Goal: Task Accomplishment & Management: Use online tool/utility

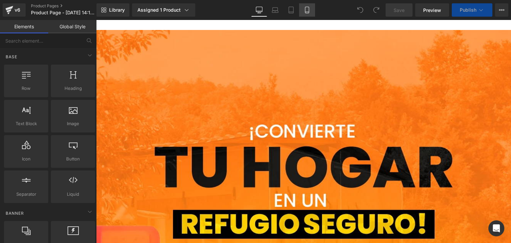
click at [311, 12] on link "Mobile" at bounding box center [307, 9] width 16 height 13
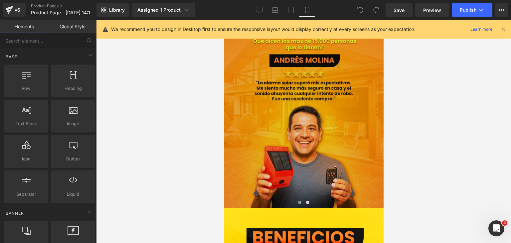
scroll to position [931, 0]
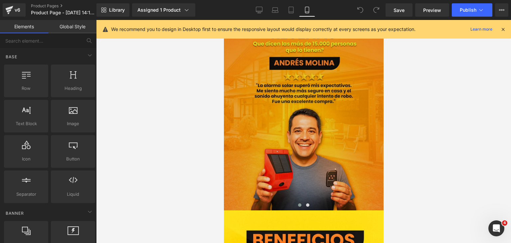
click at [312, 133] on img at bounding box center [303, 111] width 160 height 200
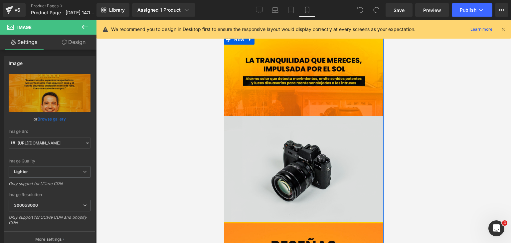
scroll to position [698, 0]
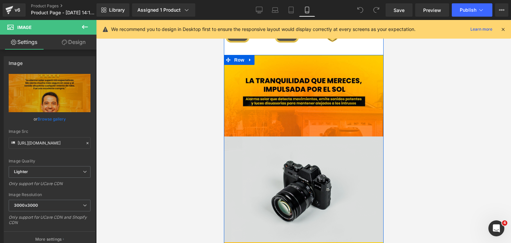
click at [300, 169] on img at bounding box center [303, 182] width 160 height 122
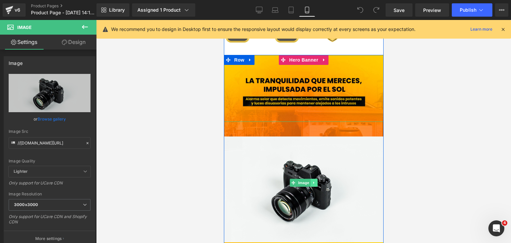
click at [311, 185] on link at bounding box center [313, 183] width 7 height 8
click at [315, 183] on icon at bounding box center [317, 183] width 4 height 4
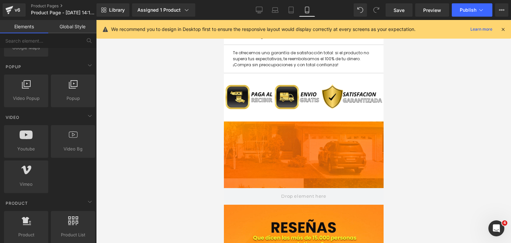
scroll to position [432, 0]
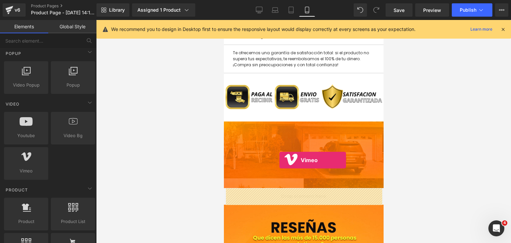
drag, startPoint x: 254, startPoint y: 180, endPoint x: 279, endPoint y: 160, distance: 31.7
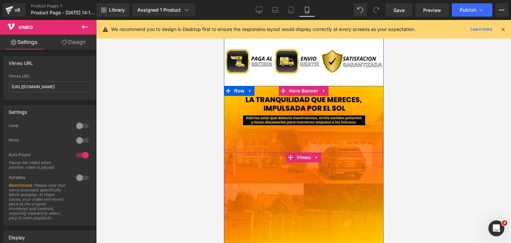
scroll to position [665, 0]
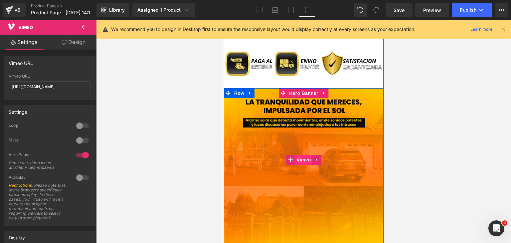
click at [305, 162] on span "Vimeo" at bounding box center [303, 160] width 18 height 10
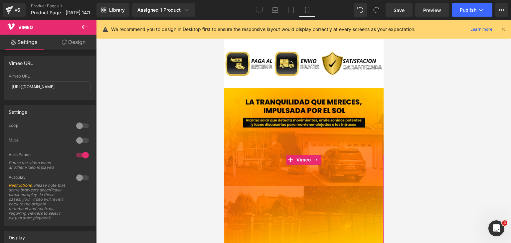
click at [71, 43] on link "Design" at bounding box center [74, 42] width 48 height 15
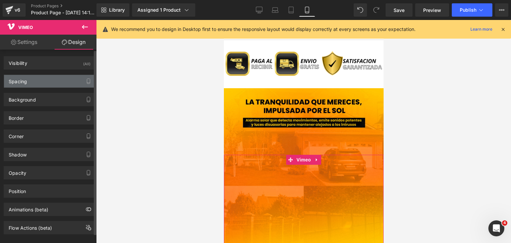
click at [45, 76] on div "Spacing" at bounding box center [49, 81] width 91 height 13
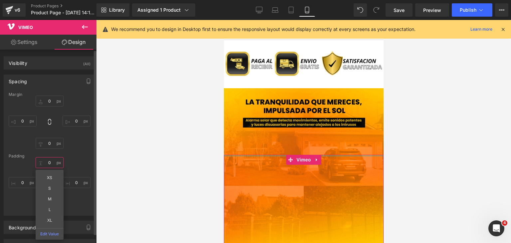
click at [52, 160] on input "0" at bounding box center [50, 162] width 28 height 11
type input "-"
click at [50, 101] on input "0" at bounding box center [50, 100] width 28 height 11
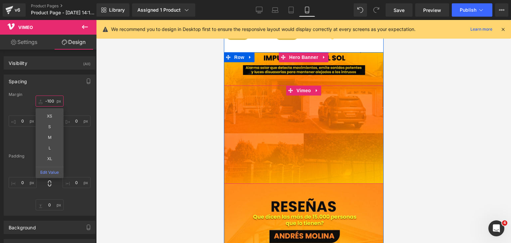
scroll to position [698, 0]
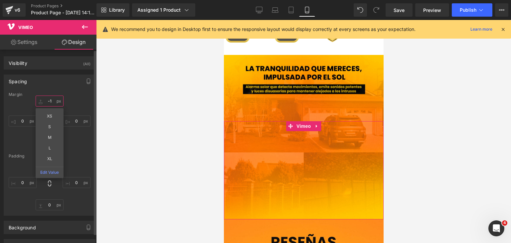
type input "-"
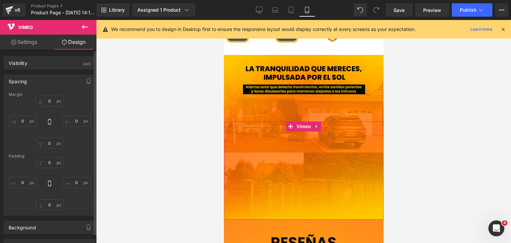
click at [78, 94] on div "Margin" at bounding box center [50, 94] width 82 height 5
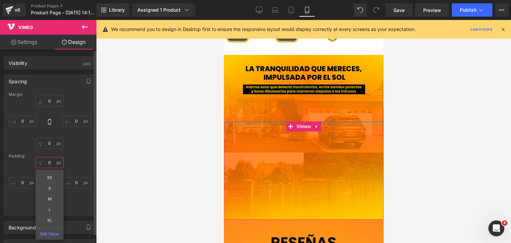
click at [53, 161] on input "text" at bounding box center [50, 162] width 28 height 11
click at [52, 144] on input "0" at bounding box center [50, 143] width 28 height 11
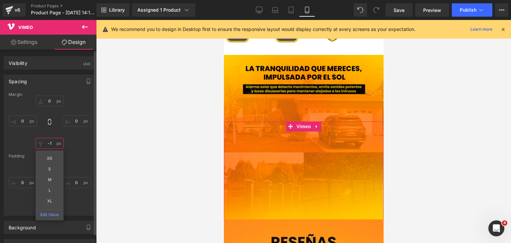
type input "-"
click at [86, 166] on div "0px 0 0px 0 0px 0" at bounding box center [50, 183] width 82 height 53
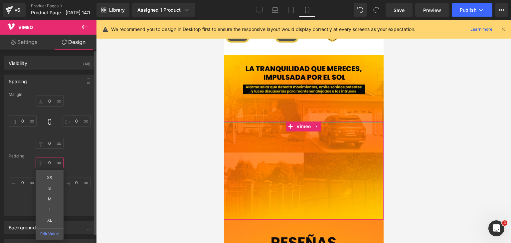
click at [48, 161] on input "text" at bounding box center [50, 162] width 28 height 11
type input "-1'0"
type input "0"
type input "0-"
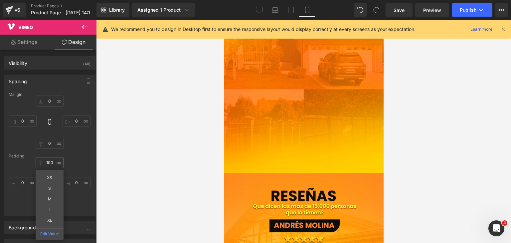
scroll to position [765, 0]
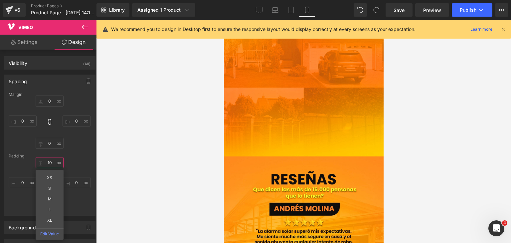
type input "1"
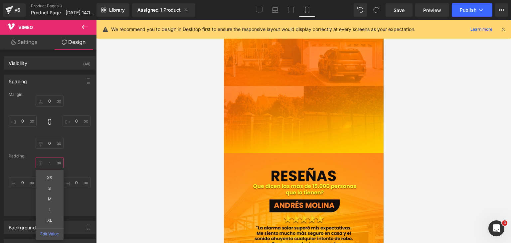
type input "--"
type input "-1'"
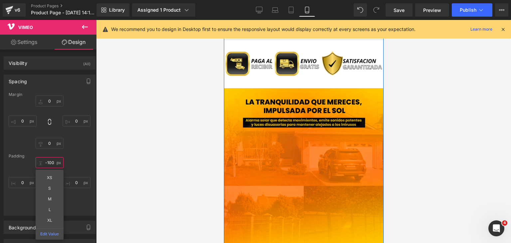
scroll to position [0, 0]
type input "-"
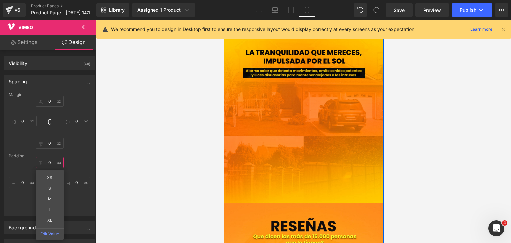
scroll to position [732, 0]
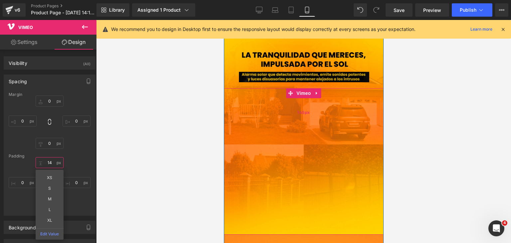
type input "1"
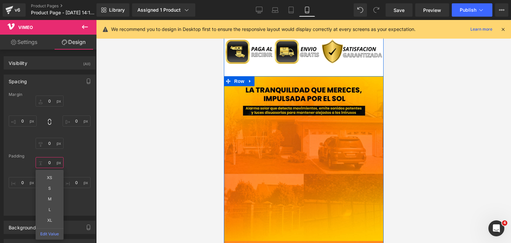
scroll to position [698, 0]
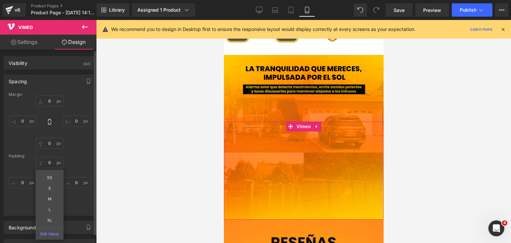
click at [73, 165] on div "XS S M L XL Edit Value 0px 0 0px 0 0px 0" at bounding box center [50, 183] width 82 height 53
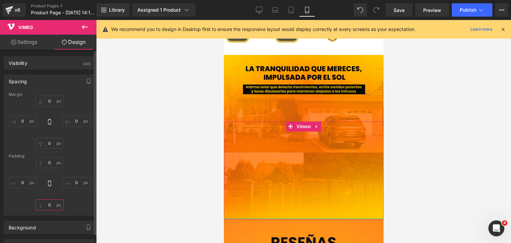
click at [50, 206] on input "0" at bounding box center [50, 204] width 28 height 11
type input "-"
click at [397, 137] on div at bounding box center [303, 131] width 415 height 223
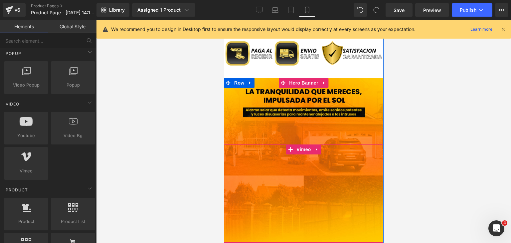
scroll to position [665, 0]
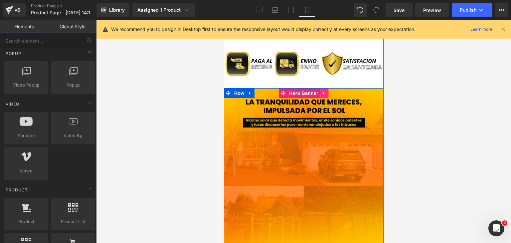
click at [324, 96] on link at bounding box center [324, 93] width 9 height 10
click at [327, 94] on icon at bounding box center [328, 93] width 5 height 5
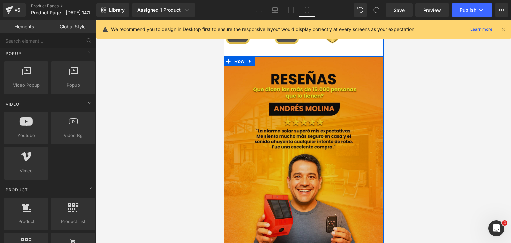
scroll to position [698, 0]
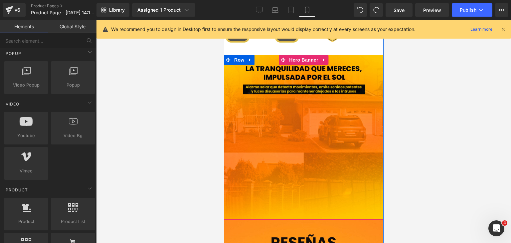
click at [366, 97] on div at bounding box center [303, 137] width 160 height 165
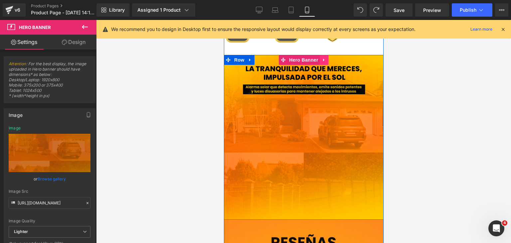
click at [322, 60] on icon at bounding box center [324, 60] width 5 height 5
click at [327, 60] on icon at bounding box center [328, 60] width 5 height 5
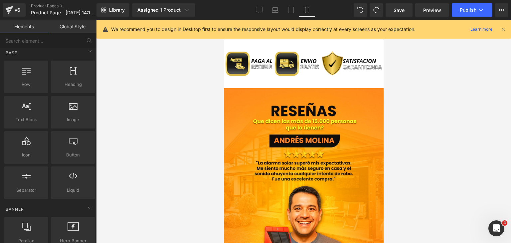
scroll to position [0, 0]
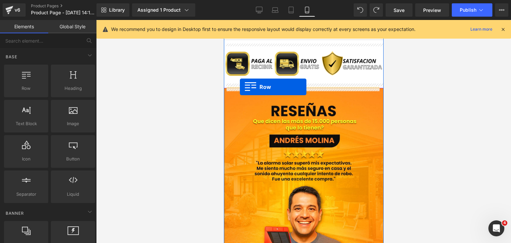
drag, startPoint x: 262, startPoint y: 110, endPoint x: 239, endPoint y: 87, distance: 32.2
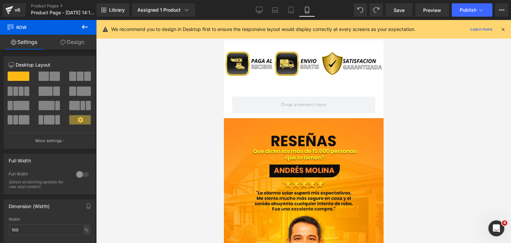
click at [82, 28] on icon at bounding box center [85, 27] width 8 height 8
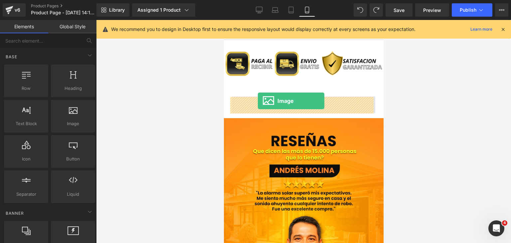
drag, startPoint x: 286, startPoint y: 130, endPoint x: 257, endPoint y: 101, distance: 40.7
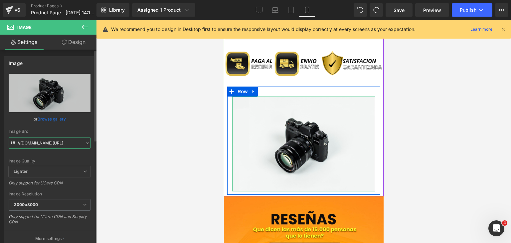
click at [49, 146] on input "//[DOMAIN_NAME][URL]" at bounding box center [50, 143] width 82 height 12
click at [48, 145] on input "//[DOMAIN_NAME][URL]" at bounding box center [50, 143] width 82 height 12
click at [47, 145] on input "//[DOMAIN_NAME][URL]" at bounding box center [50, 143] width 82 height 12
paste input "[URL][DOMAIN_NAME]"
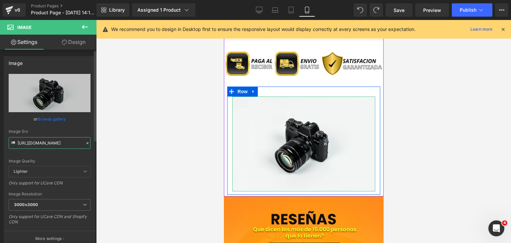
scroll to position [0, 32]
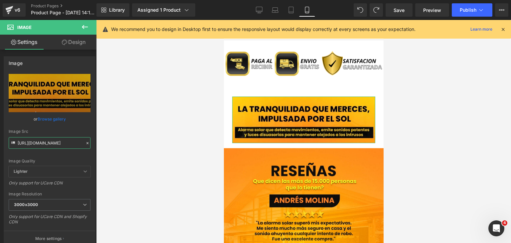
type input "[URL][DOMAIN_NAME]"
click at [74, 40] on link "Design" at bounding box center [74, 42] width 48 height 15
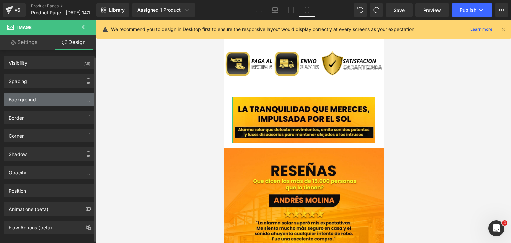
scroll to position [0, 0]
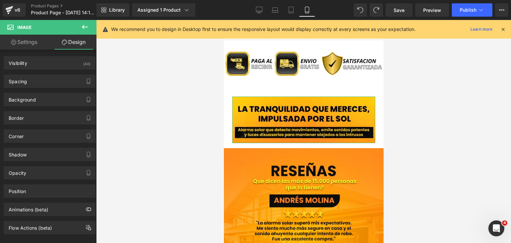
click at [37, 44] on link "Settings" at bounding box center [24, 42] width 48 height 15
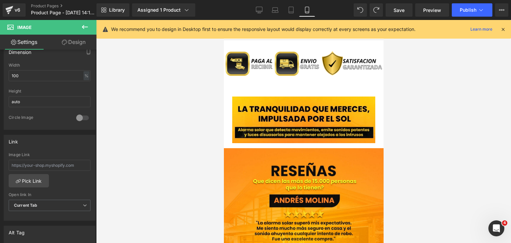
scroll to position [200, 0]
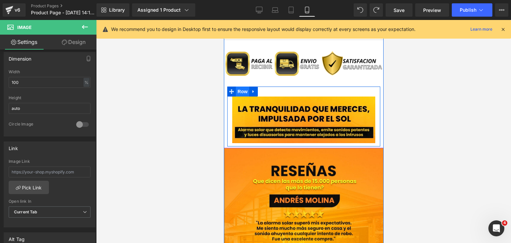
click at [239, 91] on span "Row" at bounding box center [241, 91] width 13 height 10
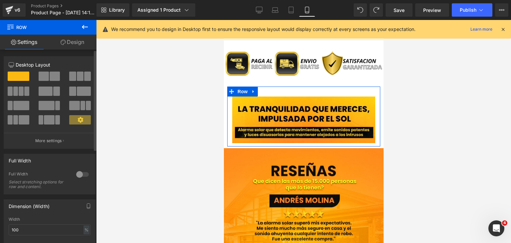
click at [84, 172] on div at bounding box center [82, 174] width 16 height 11
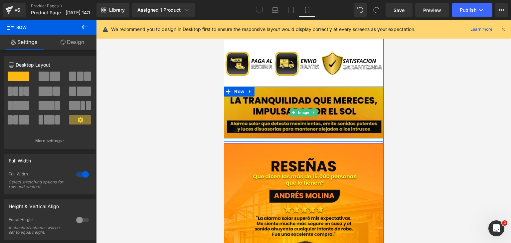
drag, startPoint x: 295, startPoint y: 95, endPoint x: 609, endPoint y: 110, distance: 314.3
click at [296, 93] on div "Image Row" at bounding box center [303, 113] width 160 height 55
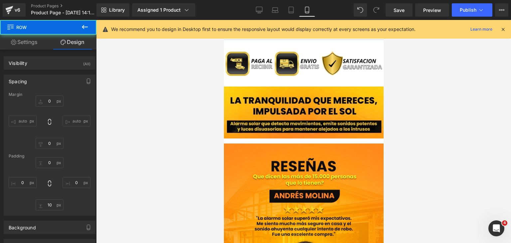
click at [428, 109] on div at bounding box center [303, 131] width 415 height 223
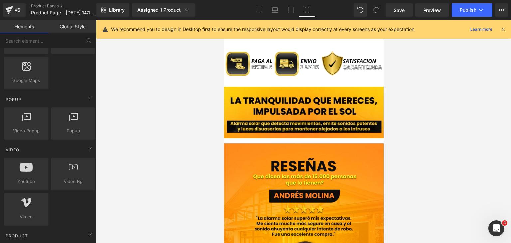
scroll to position [399, 0]
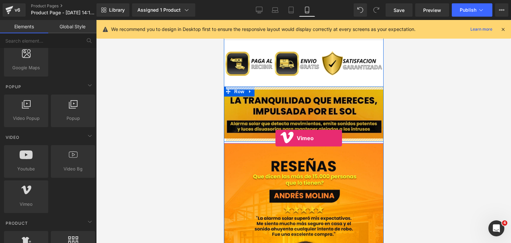
drag, startPoint x: 262, startPoint y: 218, endPoint x: 275, endPoint y: 138, distance: 80.8
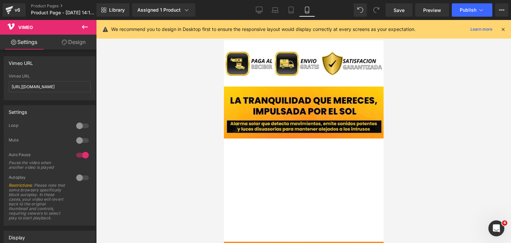
click at [419, 165] on div at bounding box center [303, 131] width 415 height 223
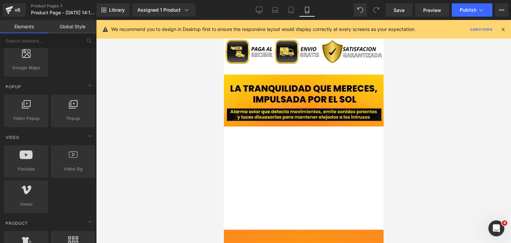
scroll to position [698, 0]
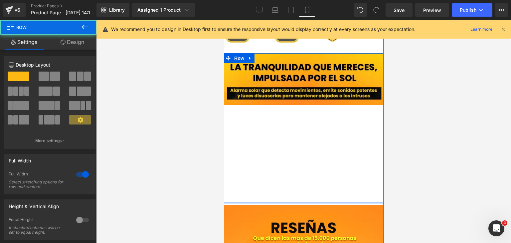
drag, startPoint x: 305, startPoint y: 205, endPoint x: 306, endPoint y: 199, distance: 6.7
click at [306, 199] on div "Image Vimeo Row" at bounding box center [303, 128] width 160 height 150
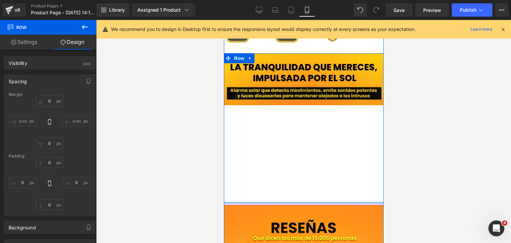
type input "0px"
drag, startPoint x: 309, startPoint y: 203, endPoint x: 314, endPoint y: 195, distance: 9.4
click at [314, 195] on div "Image Vimeo Row" at bounding box center [303, 128] width 160 height 150
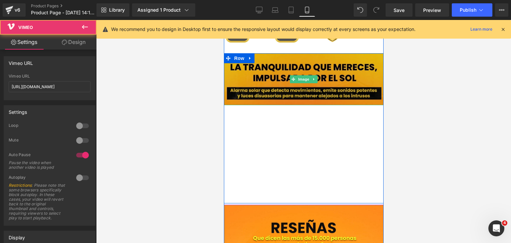
drag, startPoint x: 343, startPoint y: 105, endPoint x: 346, endPoint y: 98, distance: 8.3
click at [346, 98] on div "Image Vimeo" at bounding box center [303, 128] width 160 height 150
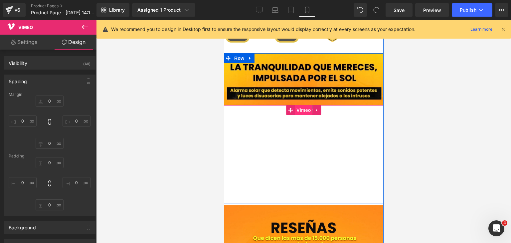
click at [301, 112] on span "Vimeo" at bounding box center [303, 110] width 18 height 10
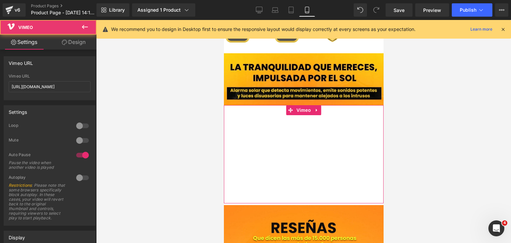
click at [69, 46] on link "Design" at bounding box center [74, 42] width 48 height 15
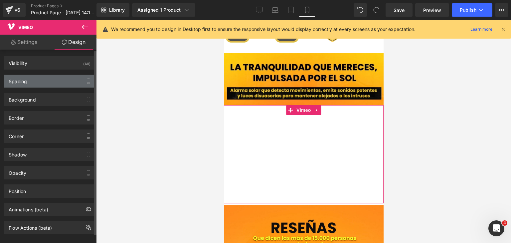
click at [38, 86] on div "Spacing" at bounding box center [49, 81] width 91 height 13
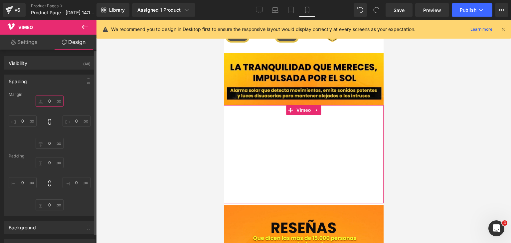
click at [47, 99] on input "0" at bounding box center [50, 100] width 28 height 11
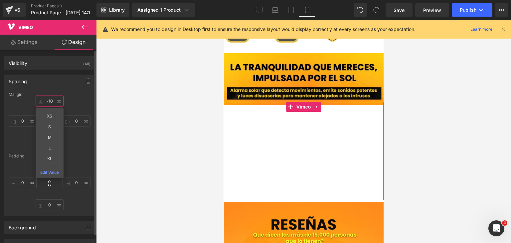
type input "-10-"
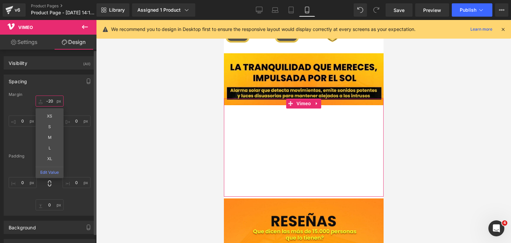
type input "-20"
click at [76, 156] on div "Padding" at bounding box center [50, 156] width 82 height 5
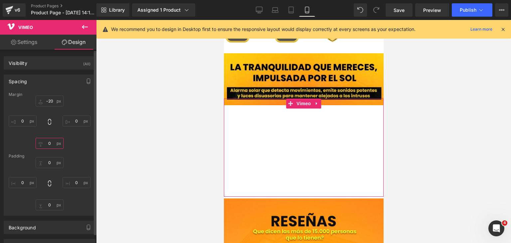
click at [48, 143] on input "0" at bounding box center [50, 143] width 28 height 11
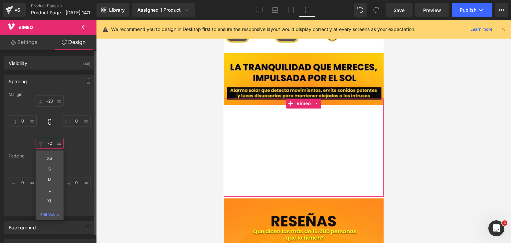
type input "-20"
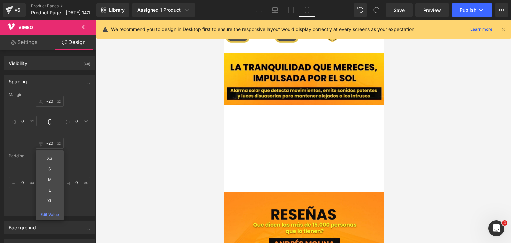
click at [474, 150] on div at bounding box center [303, 131] width 415 height 223
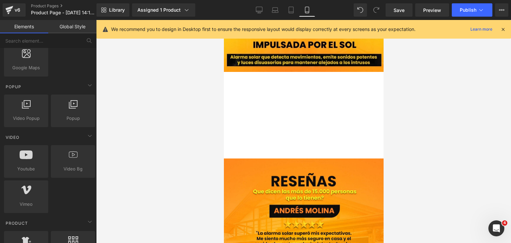
scroll to position [720, 0]
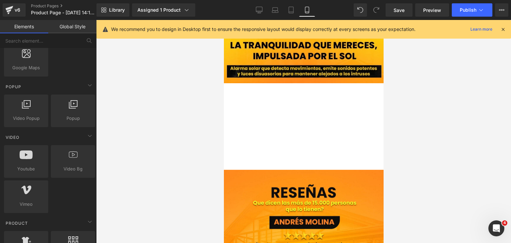
drag, startPoint x: 382, startPoint y: 98, endPoint x: 608, endPoint y: 120, distance: 227.2
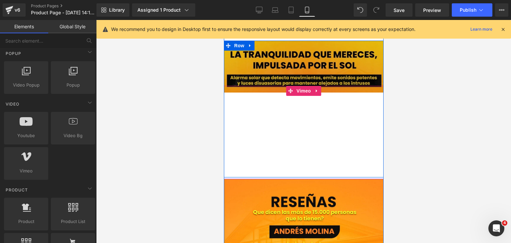
scroll to position [687, 0]
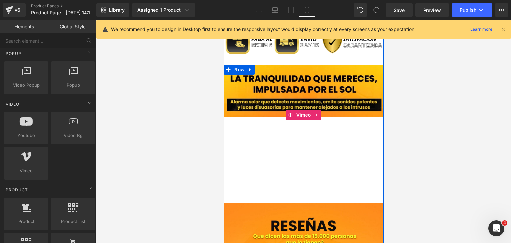
click at [300, 114] on div at bounding box center [303, 159] width 160 height 98
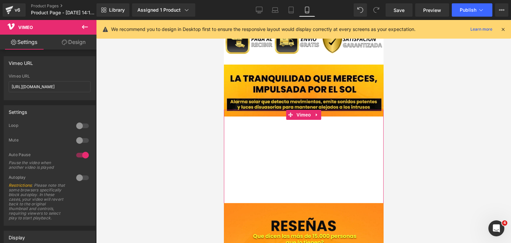
click at [80, 124] on div at bounding box center [82, 125] width 16 height 11
click at [80, 128] on div at bounding box center [82, 125] width 16 height 11
click at [83, 140] on div at bounding box center [82, 140] width 16 height 11
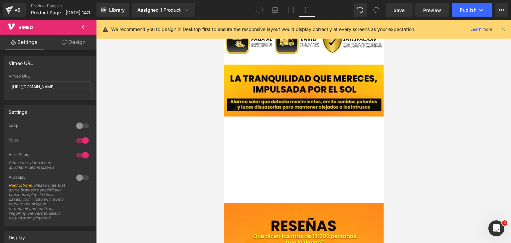
click at [77, 141] on div at bounding box center [82, 140] width 16 height 11
click at [80, 154] on div at bounding box center [82, 155] width 16 height 11
click at [82, 155] on div at bounding box center [82, 155] width 16 height 11
click at [75, 155] on div at bounding box center [82, 155] width 16 height 11
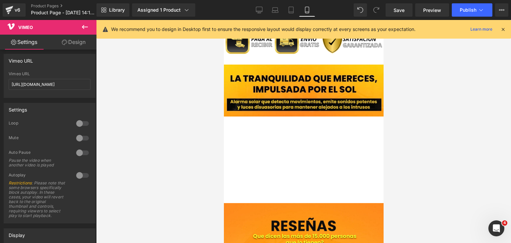
scroll to position [0, 0]
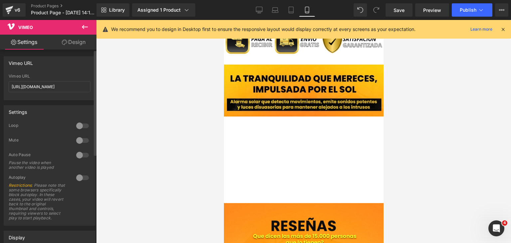
click at [81, 142] on div at bounding box center [82, 140] width 16 height 11
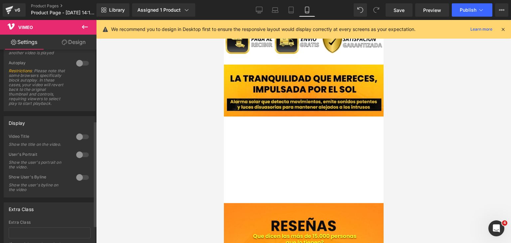
scroll to position [133, 0]
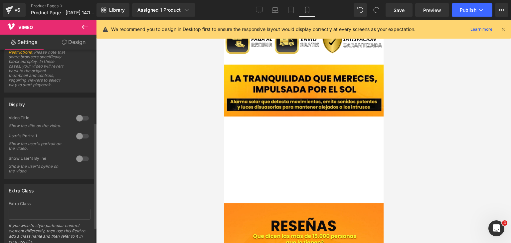
click at [82, 123] on div at bounding box center [82, 118] width 16 height 11
click at [80, 123] on div at bounding box center [82, 118] width 16 height 11
click at [81, 141] on div at bounding box center [82, 136] width 16 height 11
click at [78, 140] on div at bounding box center [82, 136] width 16 height 11
click at [81, 160] on div at bounding box center [82, 158] width 16 height 11
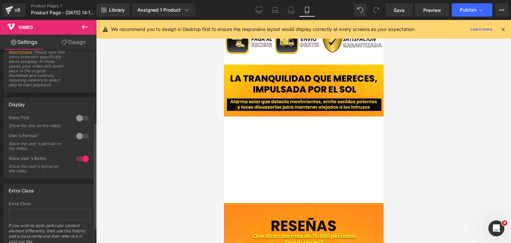
click at [78, 162] on div at bounding box center [82, 158] width 16 height 11
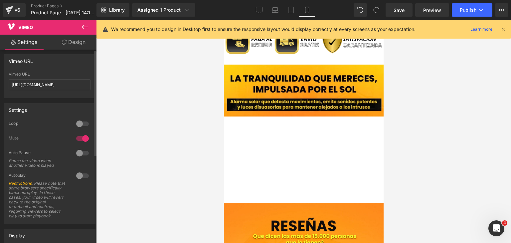
scroll to position [0, 0]
click at [445, 179] on div at bounding box center [303, 131] width 415 height 223
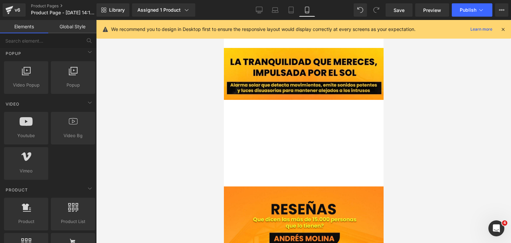
scroll to position [681, 0]
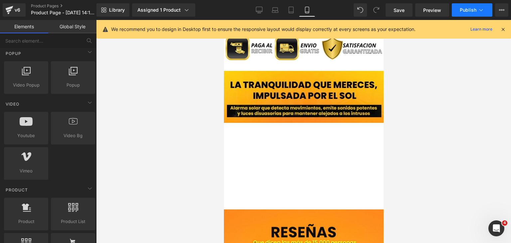
click at [476, 9] on button "Publish" at bounding box center [472, 9] width 41 height 13
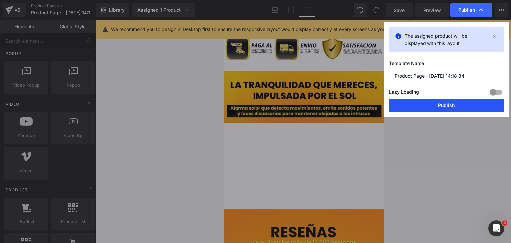
click at [458, 101] on button "Publish" at bounding box center [446, 104] width 115 height 13
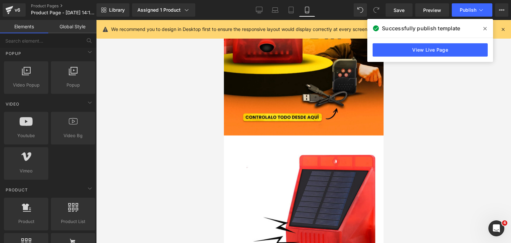
scroll to position [176, 0]
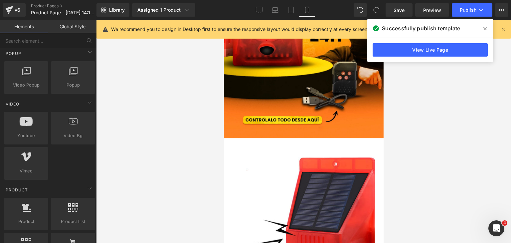
drag, startPoint x: 380, startPoint y: 181, endPoint x: 608, endPoint y: 65, distance: 255.5
click at [473, 86] on div at bounding box center [303, 131] width 415 height 223
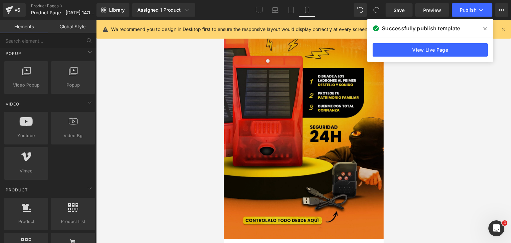
scroll to position [76, 0]
